Goal: Task Accomplishment & Management: Use online tool/utility

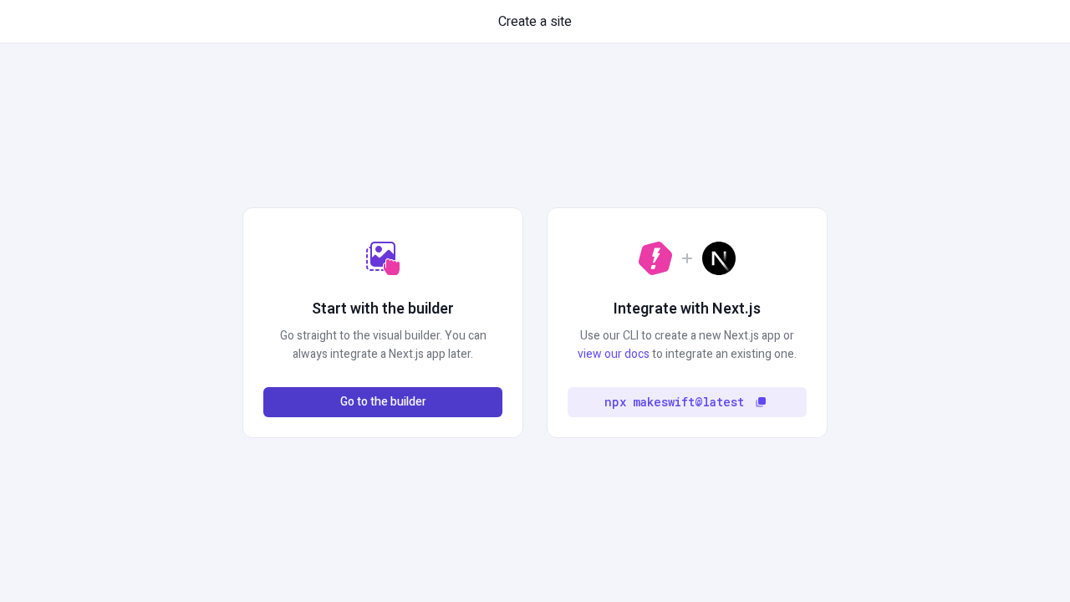
click at [383, 402] on span "Go to the builder" at bounding box center [383, 402] width 86 height 18
